Goal: Information Seeking & Learning: Learn about a topic

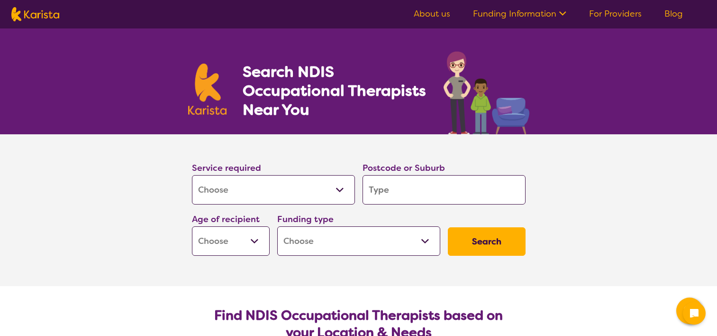
select select "[MEDICAL_DATA]"
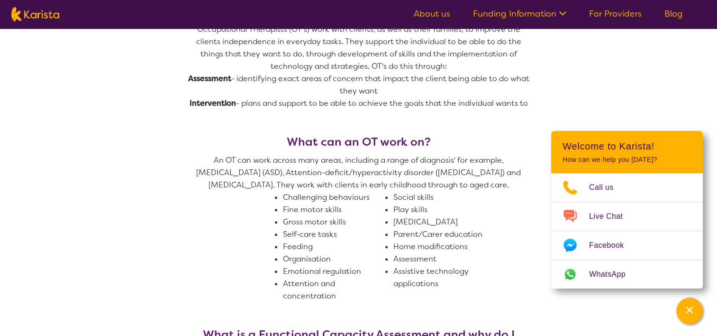
scroll to position [506, 0]
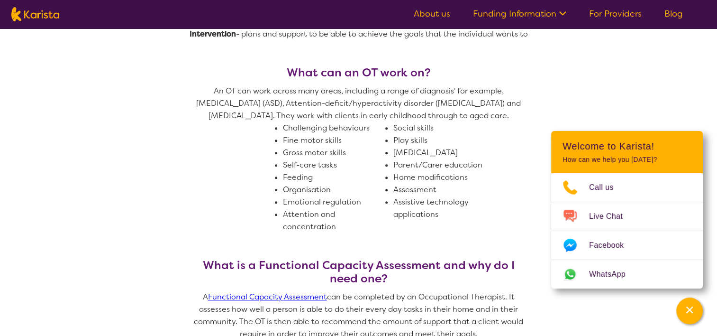
click at [519, 175] on span "An OT can work across many areas, including a range of diagnosis' for example, …" at bounding box center [358, 159] width 341 height 148
click at [575, 313] on section "What is an Occupational Therapist (OT)? Occupational Therapists (OT’s) work wit…" at bounding box center [358, 173] width 717 height 523
click at [494, 224] on div "Challenging behaviours Fine motor skills Gross motor skills Self-care tasks Fee…" at bounding box center [389, 177] width 213 height 111
click at [612, 307] on section "What is an Occupational Therapist (OT)? Occupational Therapists (OT’s) work wit…" at bounding box center [358, 173] width 717 height 523
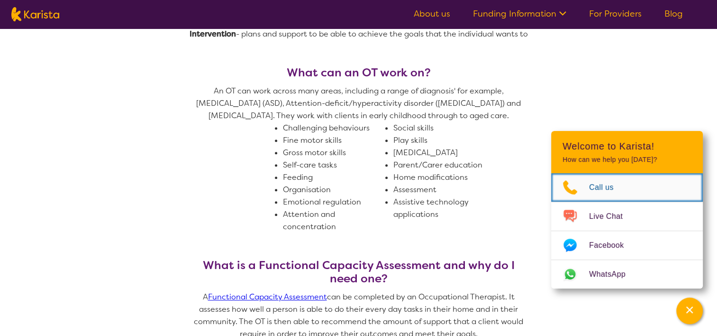
click at [607, 188] on span "Call us" at bounding box center [607, 187] width 36 height 14
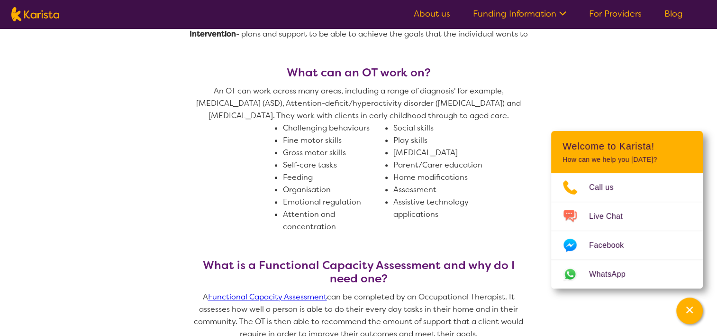
click at [524, 218] on span "An OT can work across many areas, including a range of diagnosis' for example, …" at bounding box center [358, 159] width 341 height 148
click at [565, 297] on section "What is an Occupational Therapist (OT)? Occupational Therapists (OT’s) work wit…" at bounding box center [358, 173] width 717 height 523
click at [688, 308] on icon "Channel Menu" at bounding box center [690, 309] width 7 height 7
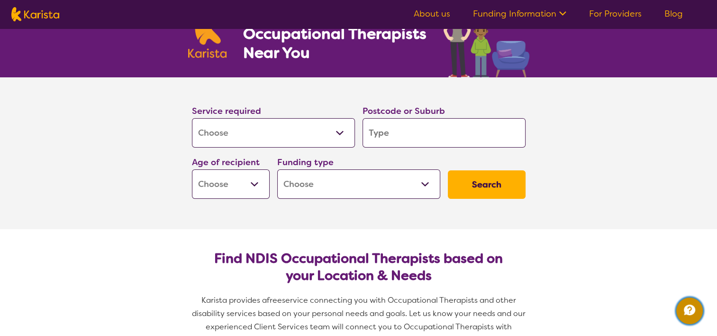
scroll to position [25, 0]
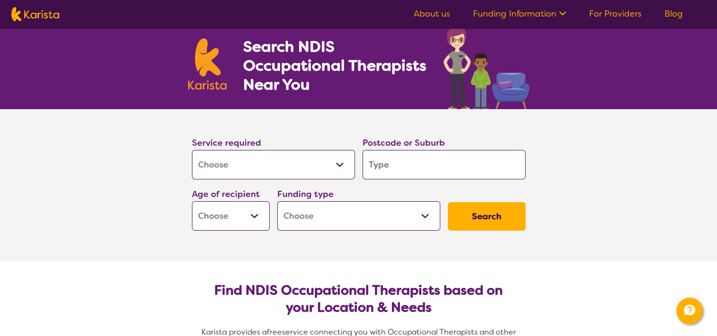
click at [398, 165] on input "search" at bounding box center [444, 164] width 163 height 29
type input "p"
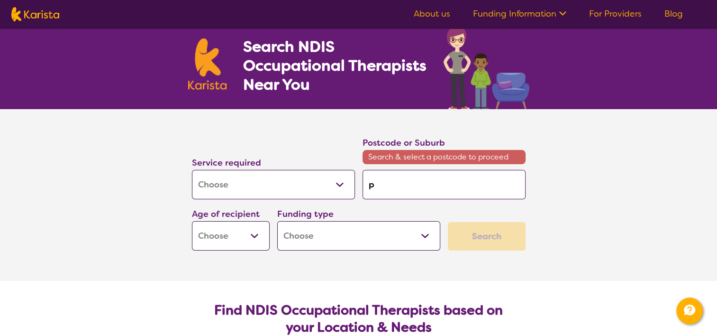
type input "pe"
type input "per"
type input "pers"
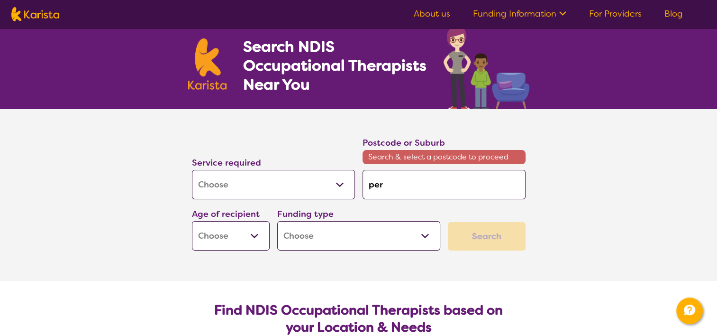
type input "pers"
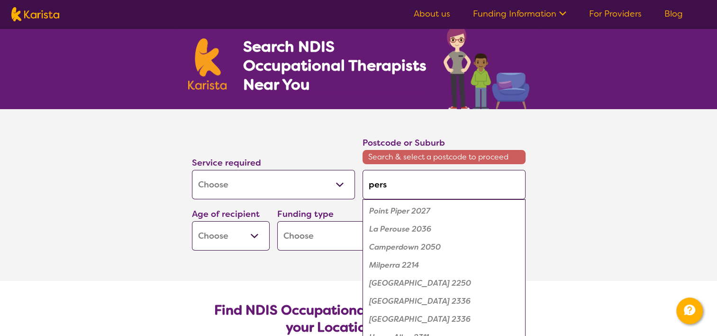
type input "perso"
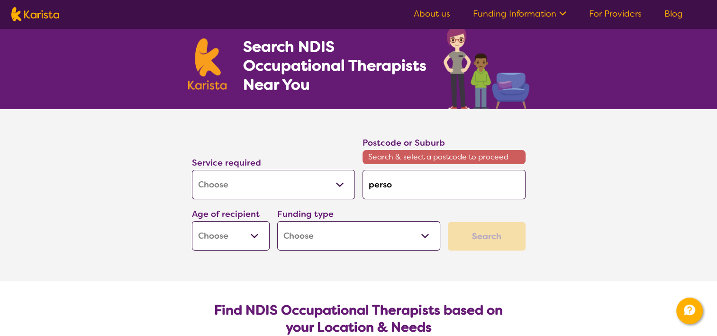
type input "person"
type input "persona"
type input "personal"
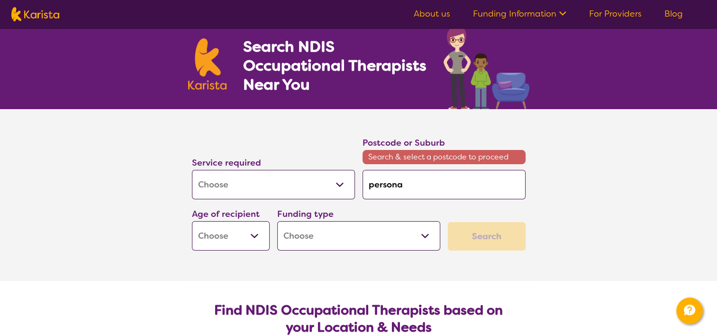
type input "personal"
type input "personal a"
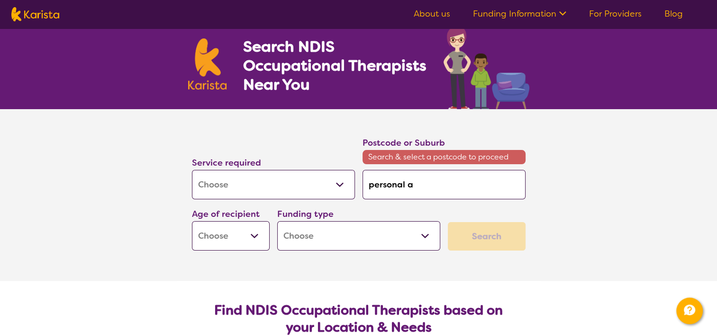
type input "personal al"
type input "personal ala"
type input "personal alar"
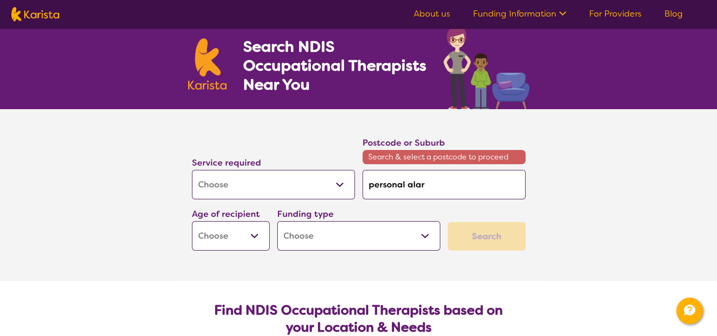
type input "personal alar"
type input "personal alarm"
click at [254, 239] on select "Early Childhood - 0 to 9 Child - 10 to 11 Adolescent - 12 to 17 Adult - 18 to 6…" at bounding box center [231, 235] width 78 height 29
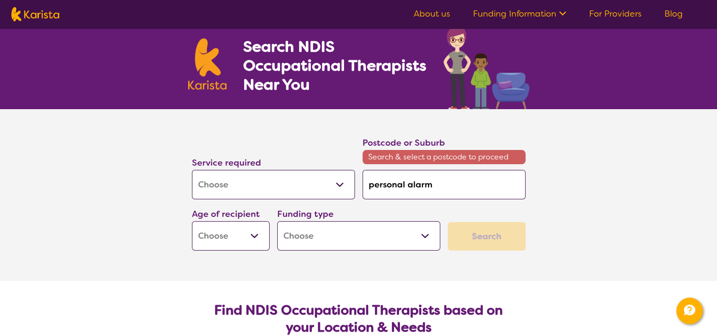
select select "AG"
click at [192, 221] on select "Early Childhood - 0 to 9 Child - 10 to 11 Adolescent - 12 to 17 Adult - 18 to 6…" at bounding box center [231, 235] width 78 height 29
select select "AG"
click at [428, 232] on select "Home Care Package (HCP) National Disability Insurance Scheme (NDIS) I don't know" at bounding box center [358, 235] width 163 height 29
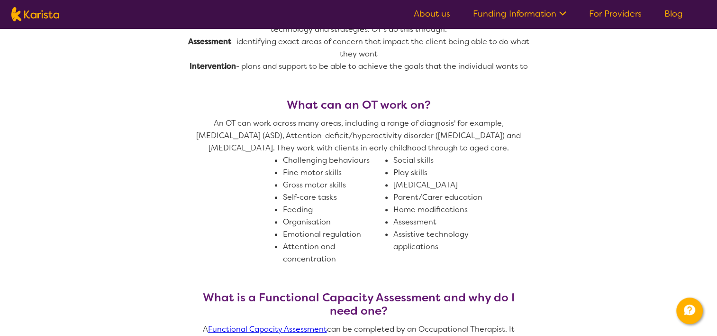
scroll to position [506, 0]
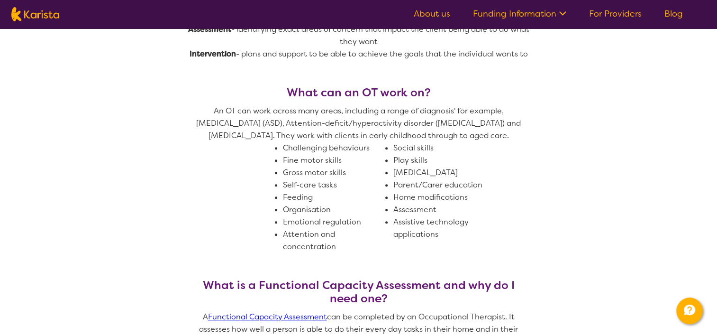
click at [173, 89] on section "What is an Occupational Therapist (OT)? Occupational Therapists (OT’s) work wit…" at bounding box center [358, 193] width 717 height 523
